Goal: Use online tool/utility: Utilize a website feature to perform a specific function

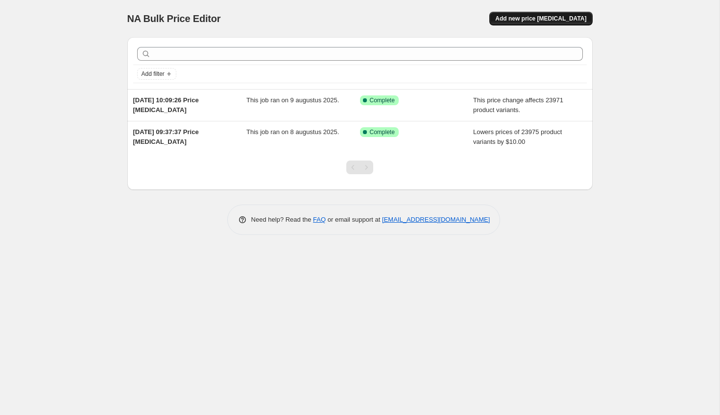
click at [530, 14] on button "Add new price change job" at bounding box center [540, 19] width 103 height 14
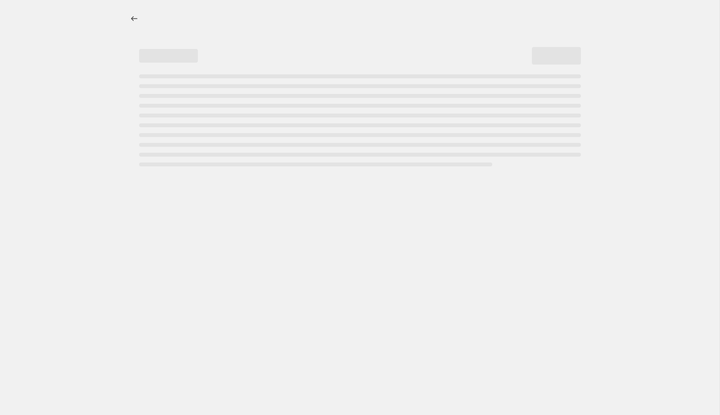
select select "percentage"
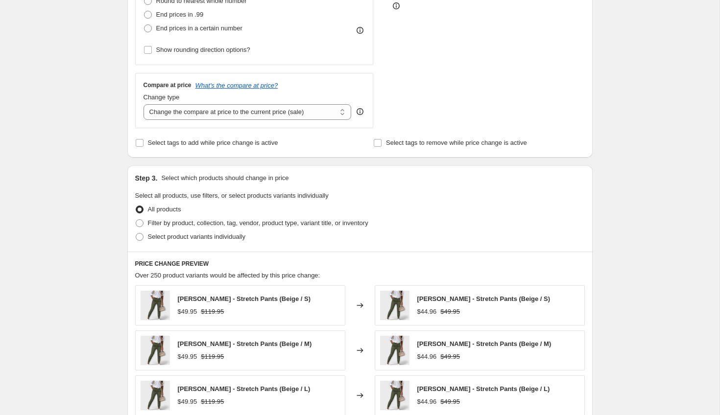
scroll to position [291, 0]
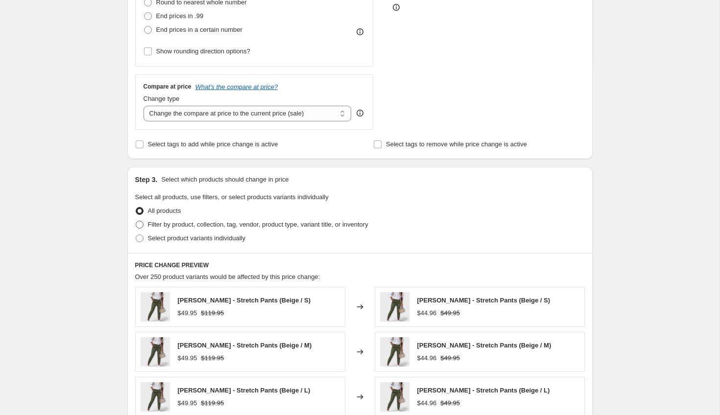
click at [168, 222] on span "Filter by product, collection, tag, vendor, product type, variant title, or inv…" at bounding box center [258, 224] width 220 height 7
click at [136, 221] on input "Filter by product, collection, tag, vendor, product type, variant title, or inv…" at bounding box center [136, 221] width 0 height 0
radio input "true"
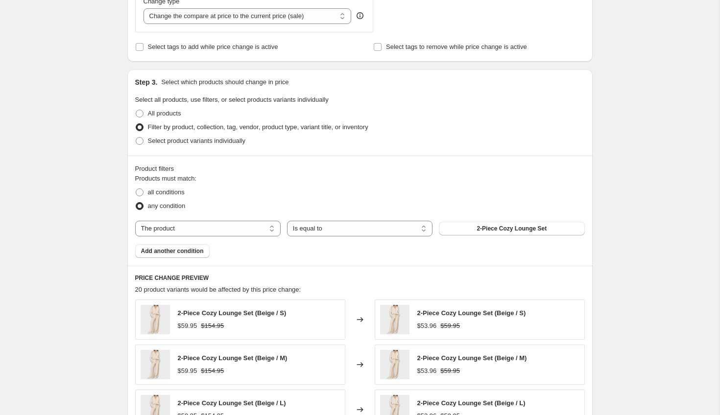
scroll to position [388, 0]
click at [198, 231] on select "The product The product's collection The product's tag The product's vendor The…" at bounding box center [208, 228] width 146 height 16
click at [485, 229] on span "2-Piece Cozy Lounge Set" at bounding box center [512, 228] width 70 height 8
